Goal: Information Seeking & Learning: Learn about a topic

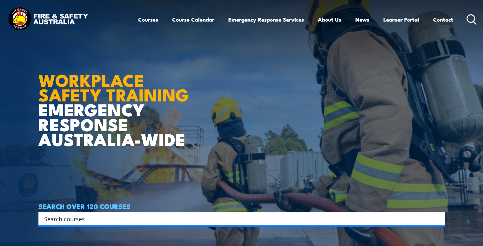
click at [86, 217] on input "Search input" at bounding box center [237, 219] width 387 height 10
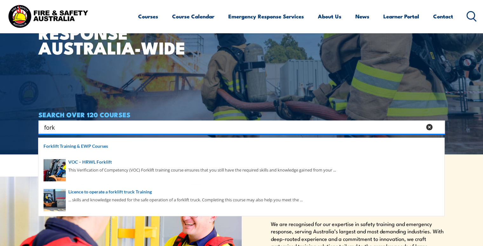
scroll to position [95, 0]
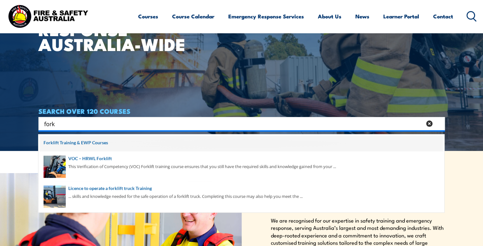
type input "fork"
click at [94, 142] on span at bounding box center [241, 144] width 402 height 16
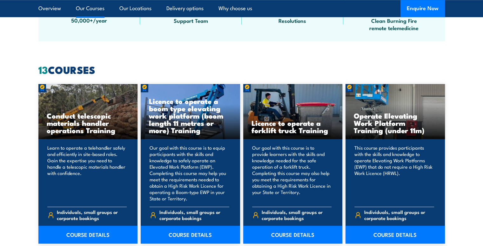
scroll to position [476, 0]
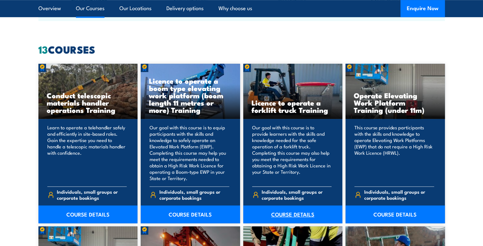
click at [284, 216] on link "COURSE DETAILS" at bounding box center [292, 215] width 99 height 18
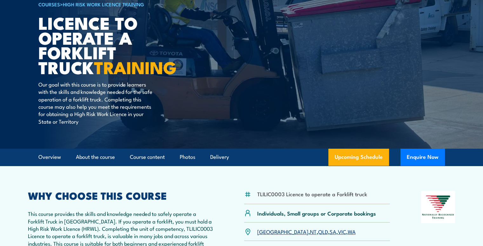
scroll to position [32, 0]
